Goal: Transaction & Acquisition: Download file/media

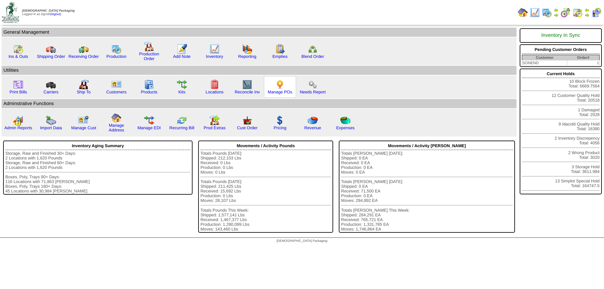
click at [279, 86] on img at bounding box center [280, 85] width 10 height 10
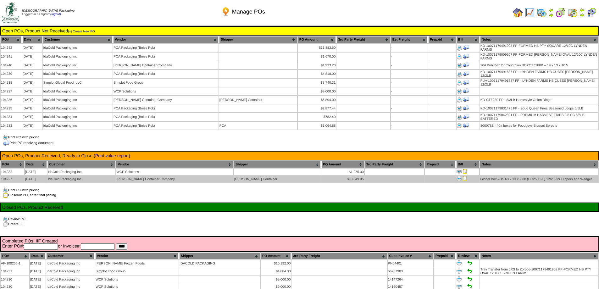
click at [463, 176] on img at bounding box center [465, 178] width 5 height 5
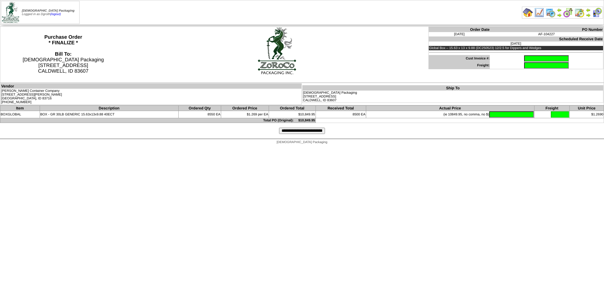
click at [526, 59] on input "text" at bounding box center [546, 58] width 45 height 6
type input "******"
click at [497, 115] on input "text" at bounding box center [511, 114] width 45 height 6
type input "*******"
click at [298, 130] on input "**********" at bounding box center [302, 131] width 46 height 6
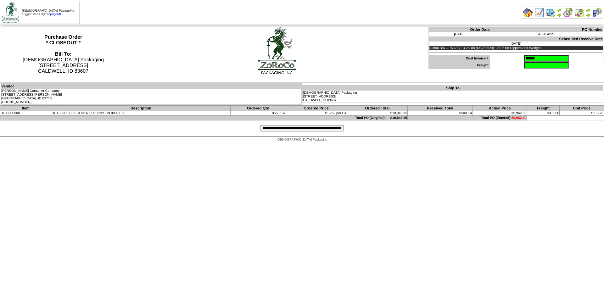
click at [293, 129] on input "**********" at bounding box center [302, 128] width 84 height 6
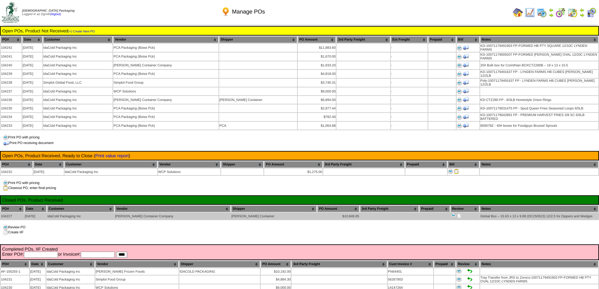
click at [457, 213] on img at bounding box center [459, 215] width 5 height 5
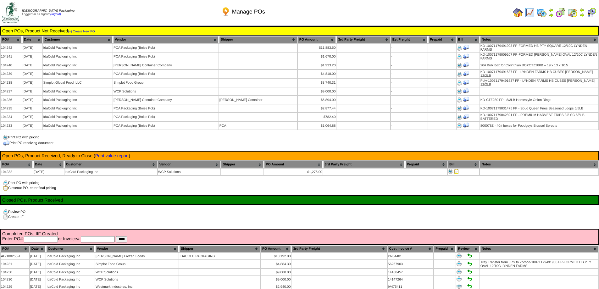
click at [516, 11] on img at bounding box center [518, 13] width 10 height 10
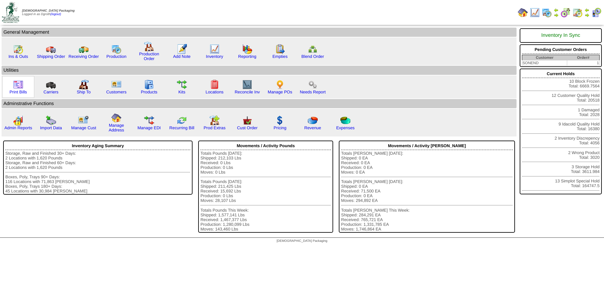
click at [22, 87] on img at bounding box center [18, 85] width 10 height 10
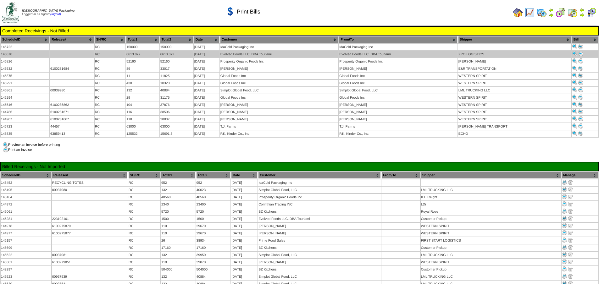
click at [580, 53] on img at bounding box center [581, 53] width 5 height 5
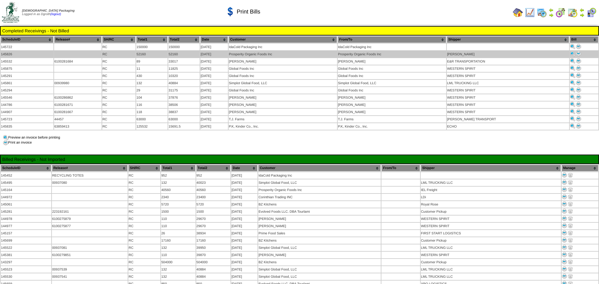
click at [578, 53] on img at bounding box center [578, 53] width 5 height 5
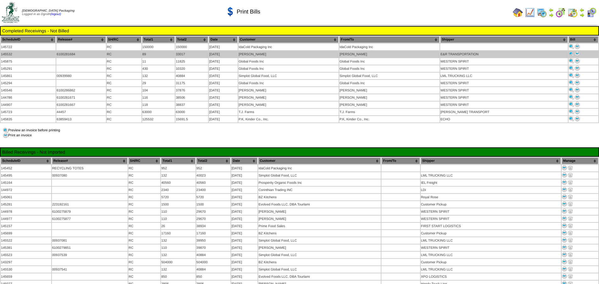
click at [576, 54] on img at bounding box center [577, 53] width 5 height 5
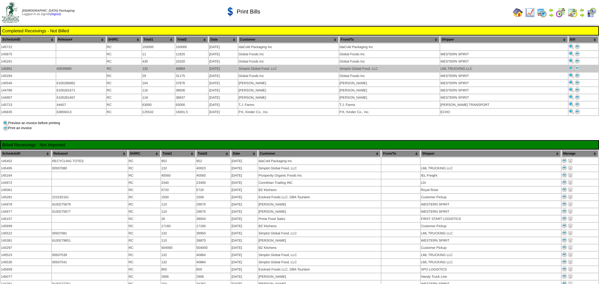
click at [576, 67] on img at bounding box center [577, 68] width 5 height 5
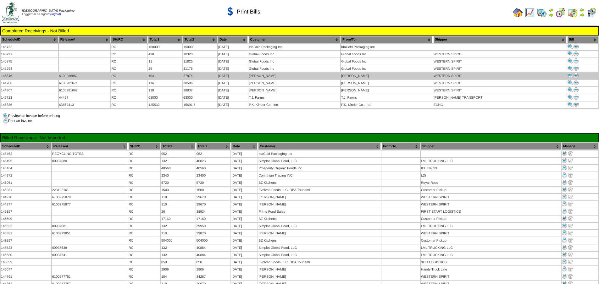
click at [574, 75] on img at bounding box center [576, 75] width 5 height 5
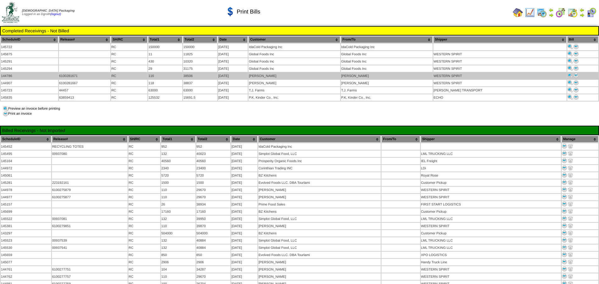
click at [575, 73] on img at bounding box center [576, 75] width 5 height 5
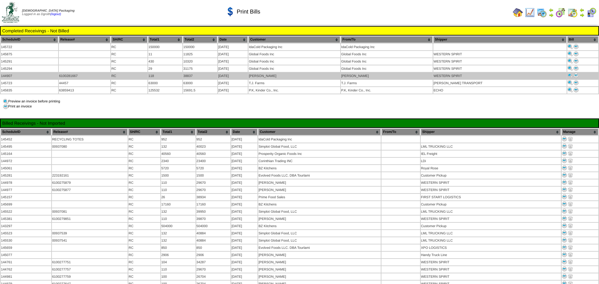
click at [574, 73] on img at bounding box center [576, 75] width 5 height 5
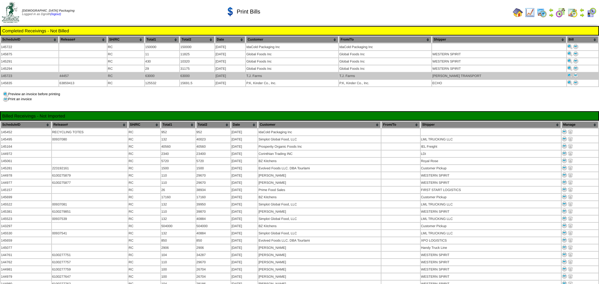
click at [573, 74] on img at bounding box center [575, 75] width 5 height 5
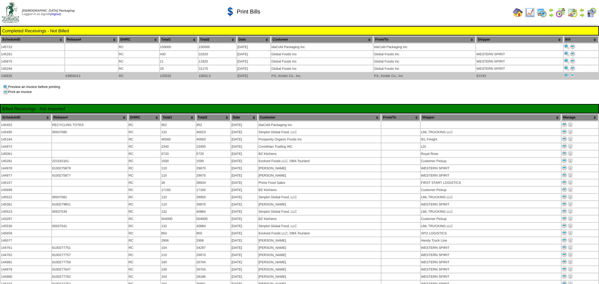
click at [572, 75] on img at bounding box center [572, 75] width 5 height 5
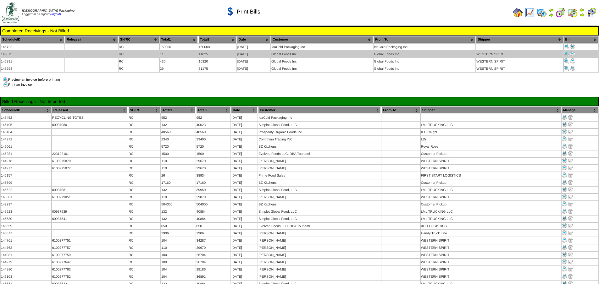
click at [573, 54] on img at bounding box center [572, 53] width 5 height 5
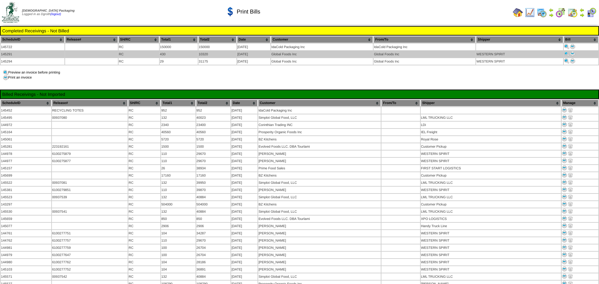
click at [573, 53] on img at bounding box center [572, 53] width 5 height 5
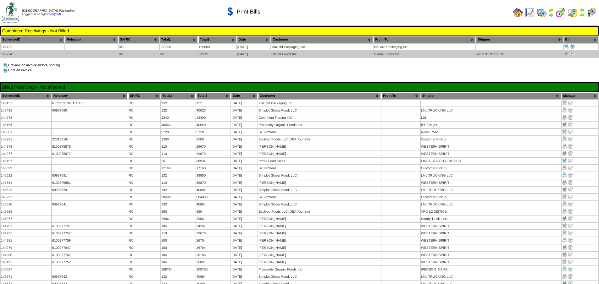
click at [572, 55] on img at bounding box center [572, 53] width 5 height 5
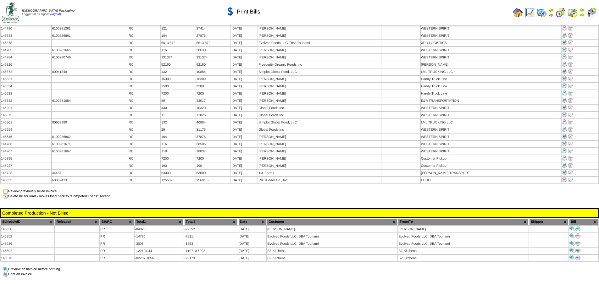
scroll to position [881, 0]
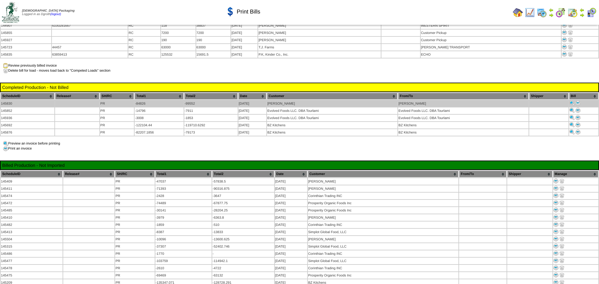
click at [578, 101] on img at bounding box center [578, 103] width 5 height 5
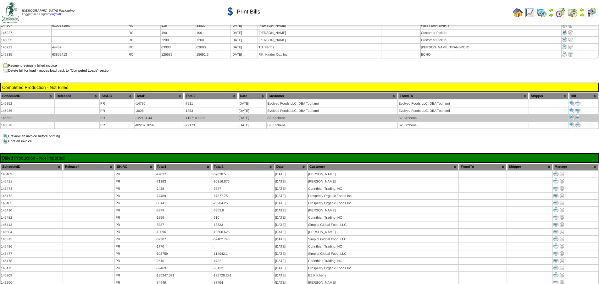
scroll to position [881, 0]
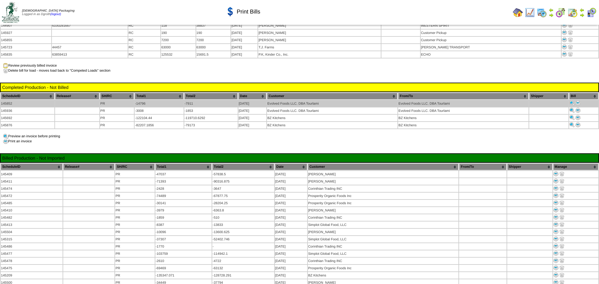
click at [579, 101] on img at bounding box center [578, 103] width 5 height 5
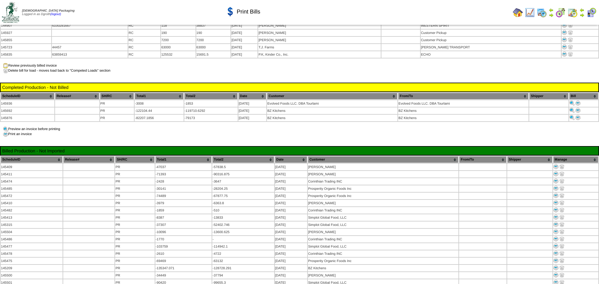
scroll to position [881, 0]
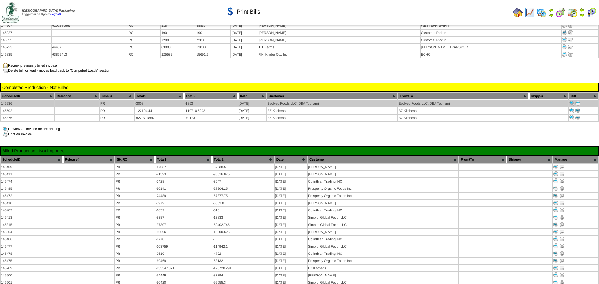
click at [578, 101] on img at bounding box center [578, 103] width 5 height 5
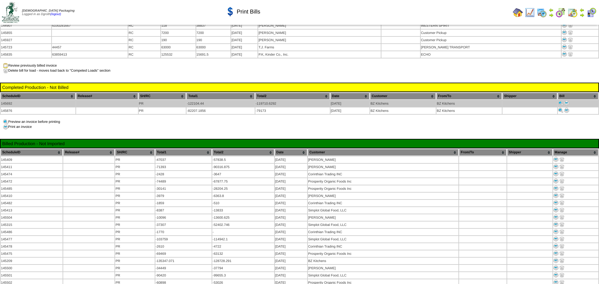
scroll to position [881, 0]
click at [568, 101] on img at bounding box center [566, 103] width 5 height 5
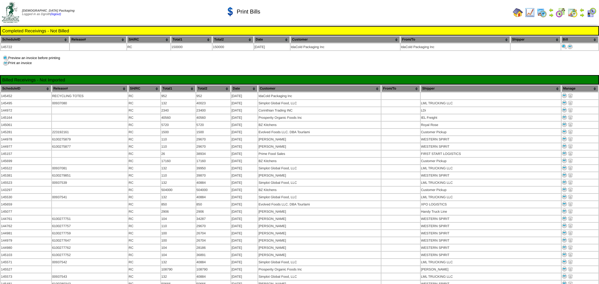
scroll to position [881, 0]
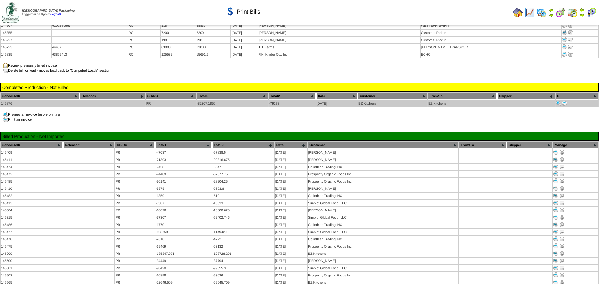
click at [565, 101] on img at bounding box center [564, 103] width 5 height 5
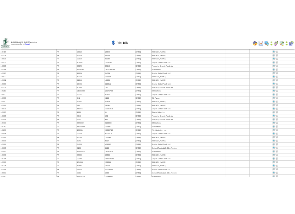
scroll to position [1197, 0]
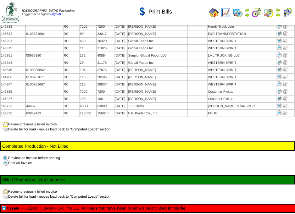
scroll to position [822, 0]
